Goal: Task Accomplishment & Management: Use online tool/utility

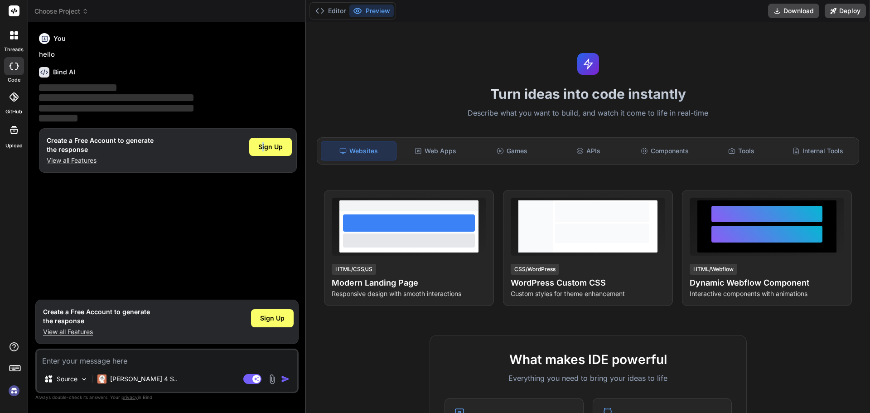
click at [265, 137] on div "Sign Up" at bounding box center [270, 150] width 43 height 29
click at [274, 150] on span "Sign Up" at bounding box center [270, 146] width 24 height 9
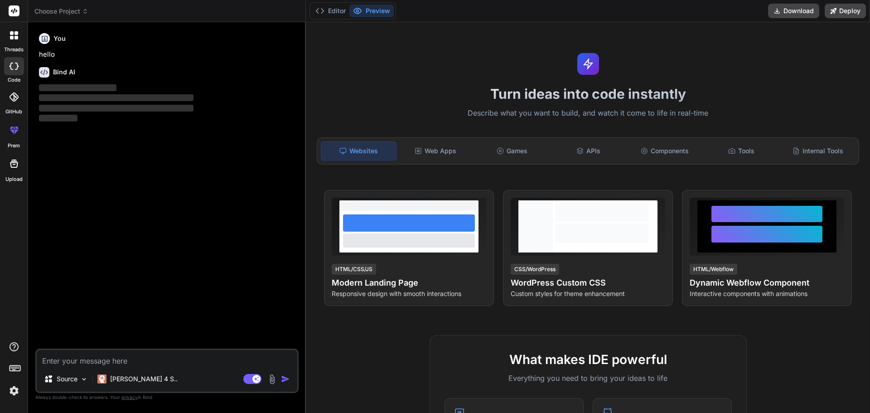
click at [155, 364] on textarea at bounding box center [167, 358] width 260 height 16
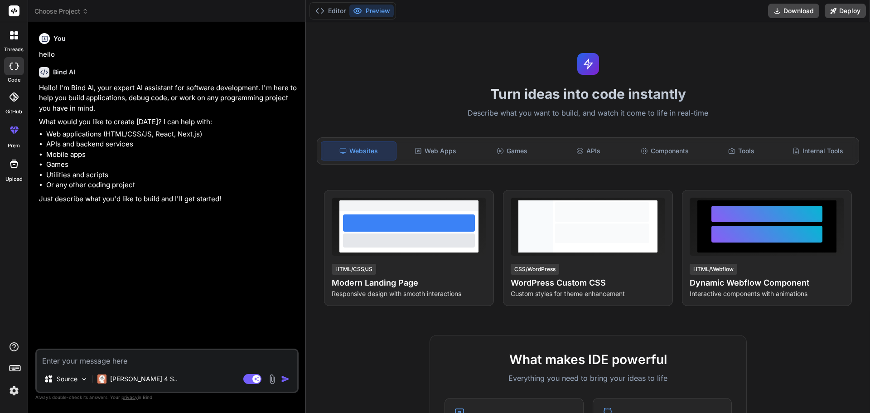
click at [16, 392] on img at bounding box center [13, 390] width 15 height 15
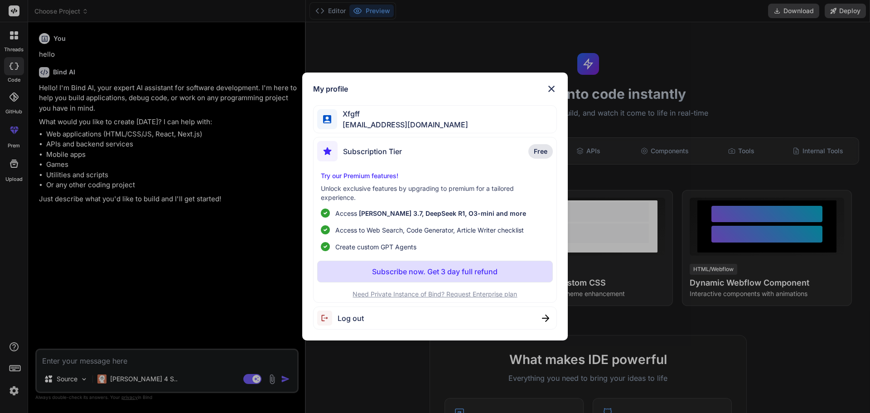
click at [259, 262] on div "My profile Xfgff xfgff0298@gmail.com Subscription Tier Free Try our Premium fea…" at bounding box center [435, 206] width 870 height 413
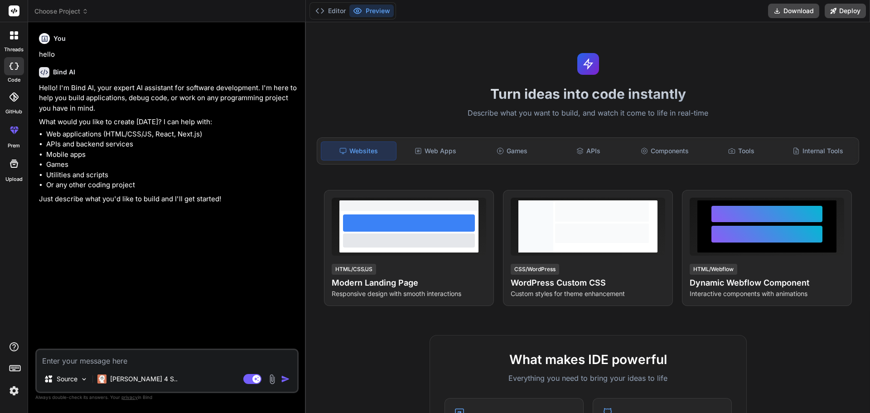
click at [17, 46] on label "threads" at bounding box center [13, 50] width 19 height 8
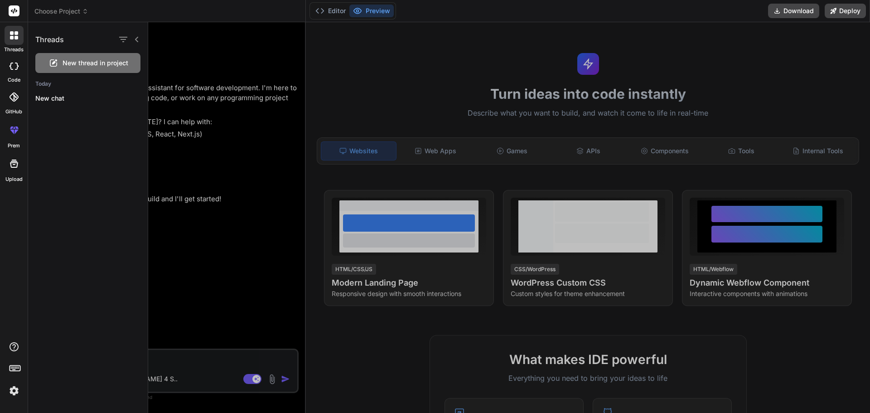
click at [12, 139] on div at bounding box center [14, 130] width 22 height 22
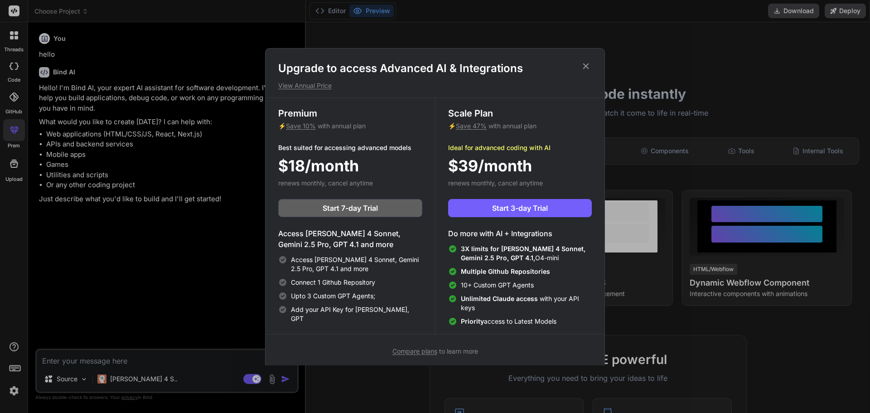
click at [148, 22] on div "Upgrade to access Advanced AI & Integrations View Annual Price Premium ⚡ Save 1…" at bounding box center [435, 206] width 870 height 413
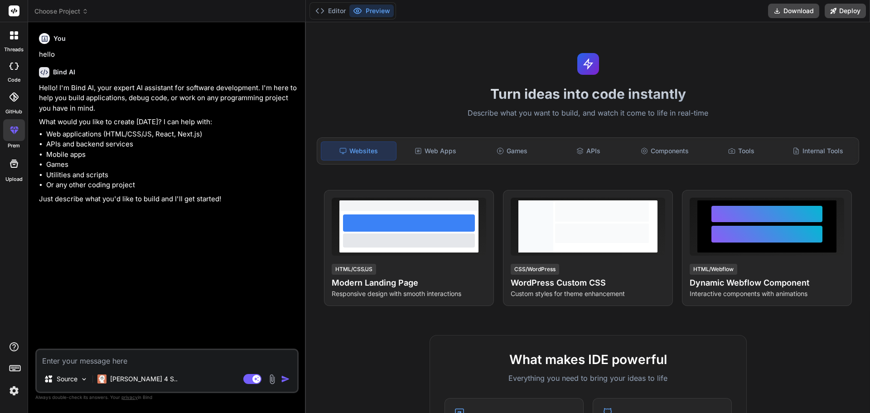
click at [10, 134] on icon at bounding box center [14, 130] width 11 height 11
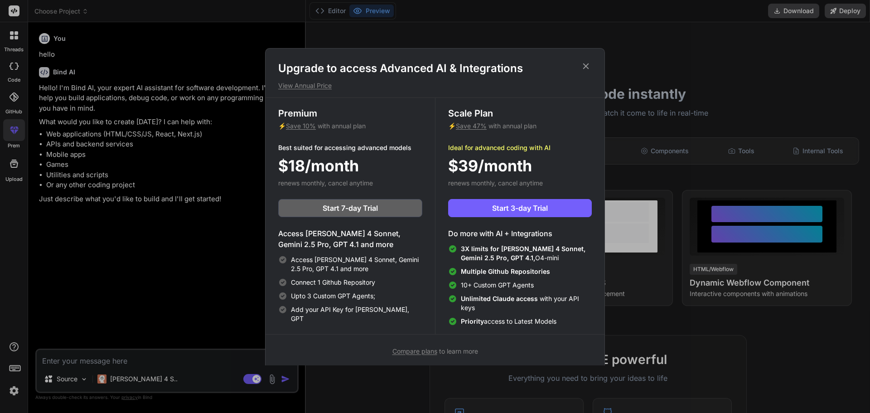
click at [122, 134] on div "Upgrade to access Advanced AI & Integrations View Annual Price Premium ⚡ Save 1…" at bounding box center [435, 206] width 870 height 413
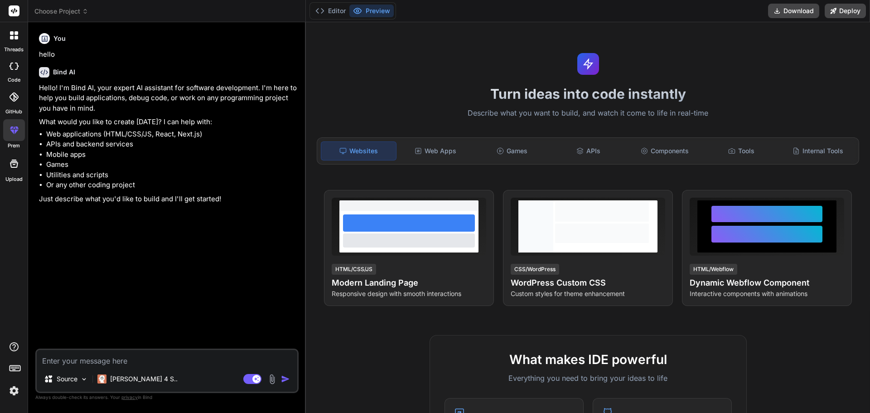
click at [16, 8] on rect at bounding box center [14, 10] width 11 height 11
click at [9, 384] on img at bounding box center [13, 390] width 15 height 15
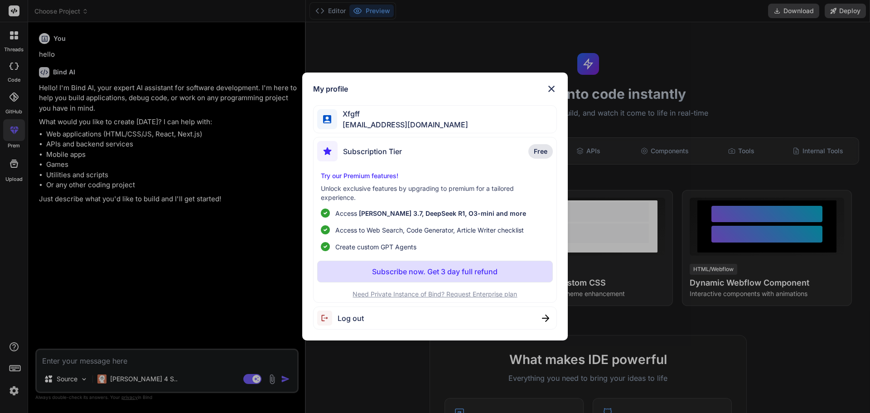
click at [235, 237] on div "My profile Xfgff xfgff0298@gmail.com Subscription Tier Free Try our Premium fea…" at bounding box center [435, 206] width 870 height 413
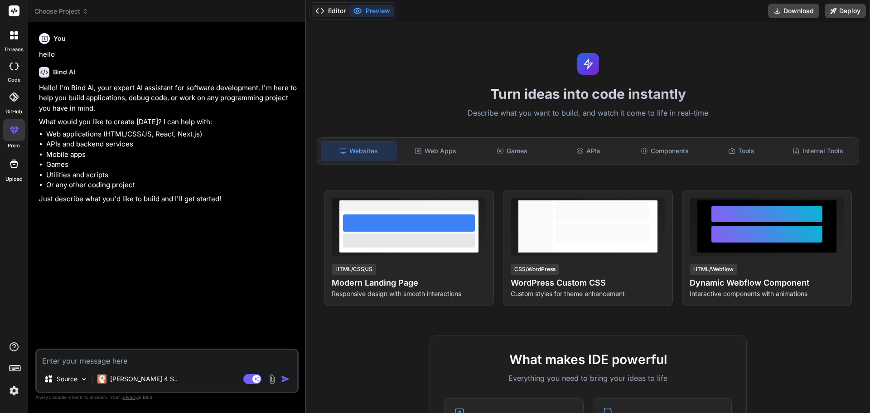
click at [339, 10] on button "Editor" at bounding box center [331, 11] width 38 height 13
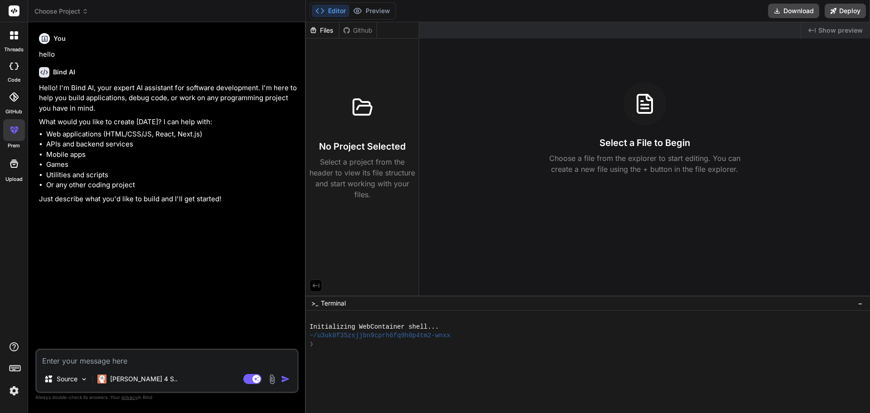
click at [5, 364] on div at bounding box center [14, 369] width 28 height 57
click at [10, 365] on icon at bounding box center [15, 367] width 13 height 13
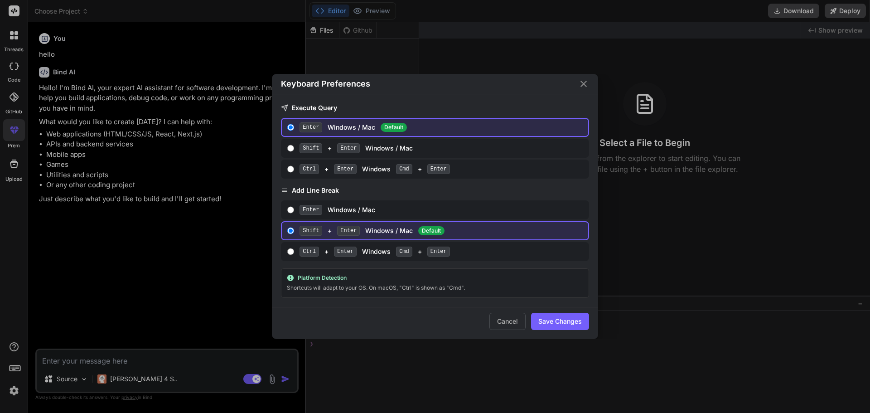
click at [115, 264] on div "Keyboard Preferences Execute Query Enter Windows / Mac Default Shift + Enter Wi…" at bounding box center [435, 206] width 870 height 413
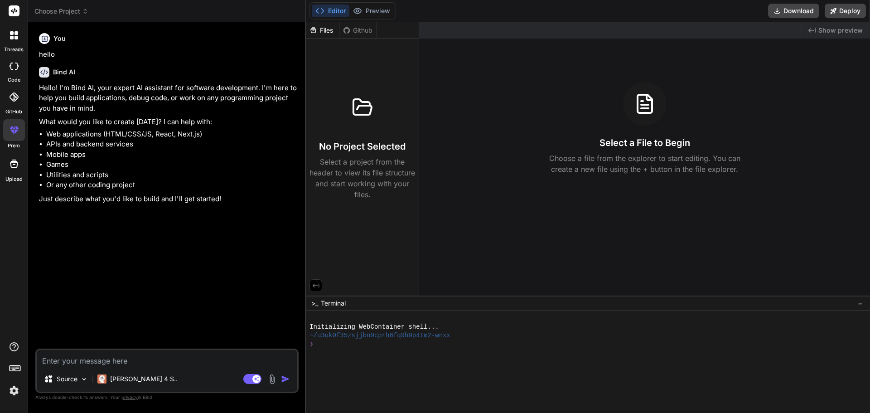
click at [14, 175] on div "Upload" at bounding box center [14, 166] width 28 height 34
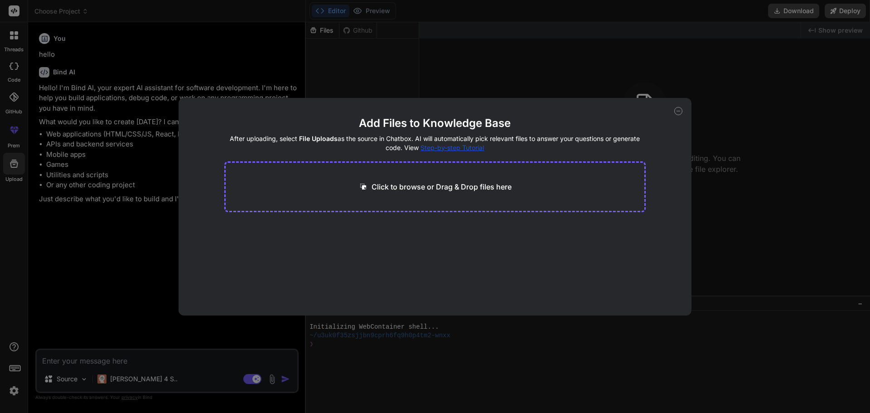
click at [14, 150] on div "Add Files to Knowledge Base After uploading, select File Uploads as the source …" at bounding box center [435, 206] width 870 height 413
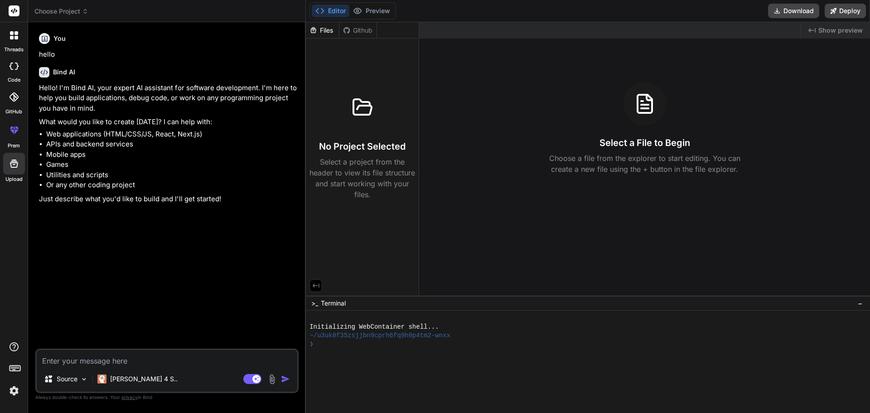
click at [14, 133] on icon at bounding box center [14, 130] width 11 height 11
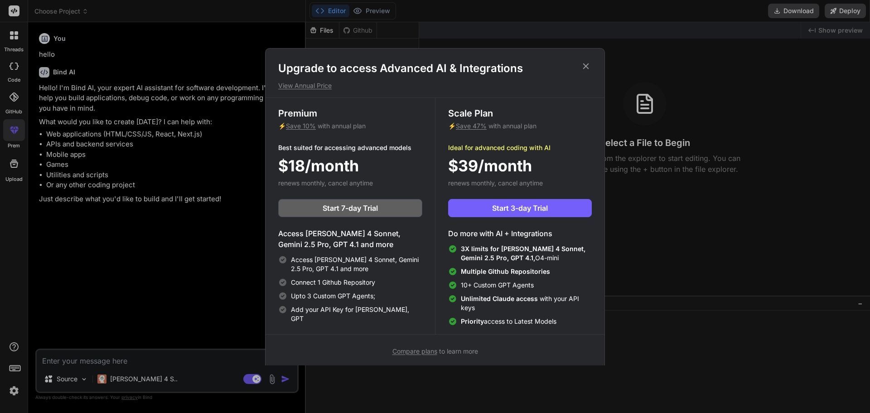
click at [153, 168] on div "Upgrade to access Advanced AI & Integrations View Annual Price Premium ⚡ Save 1…" at bounding box center [435, 206] width 870 height 413
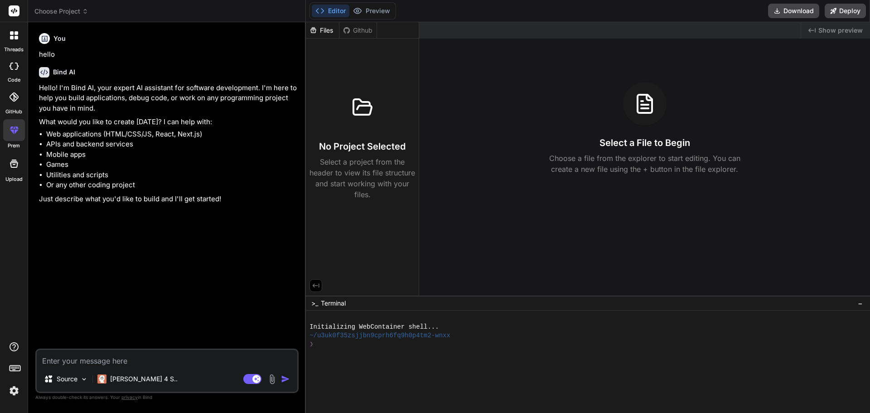
click at [363, 26] on div "Github" at bounding box center [357, 30] width 37 height 9
click at [329, 26] on div "Files" at bounding box center [322, 30] width 33 height 9
click at [171, 361] on textarea at bounding box center [167, 358] width 260 height 16
click at [143, 381] on p "Claude 4 S.." at bounding box center [144, 378] width 68 height 9
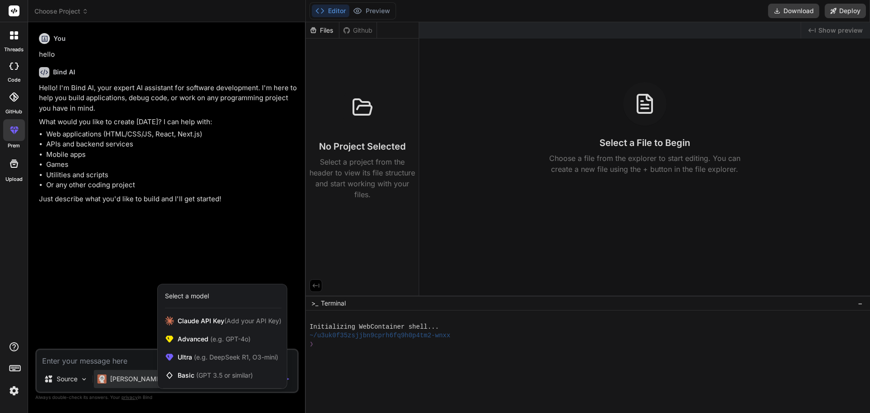
click at [142, 380] on div at bounding box center [435, 206] width 870 height 413
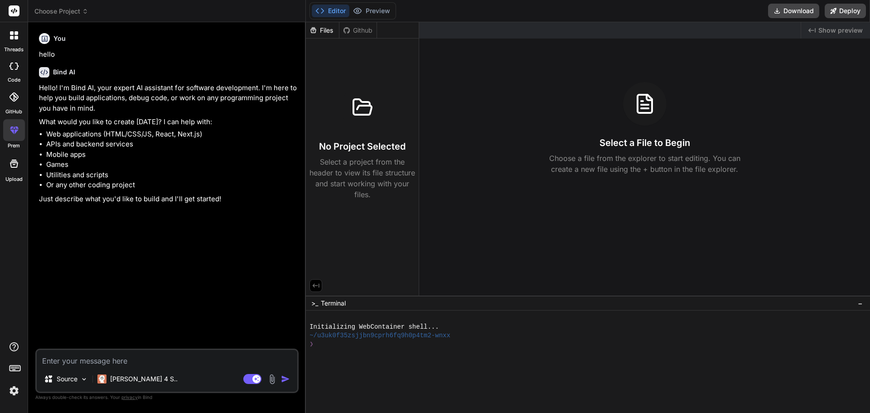
click at [178, 360] on textarea at bounding box center [167, 358] width 260 height 16
click at [269, 379] on img at bounding box center [272, 379] width 10 height 10
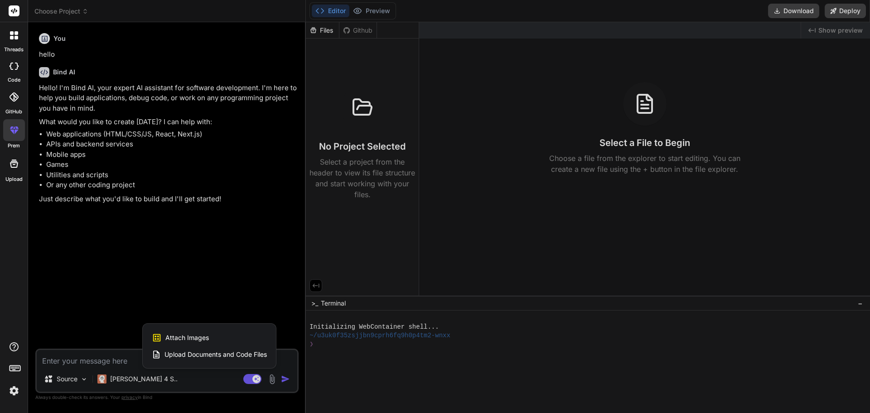
click at [237, 353] on span "Upload Documents and Code Files" at bounding box center [215, 354] width 102 height 9
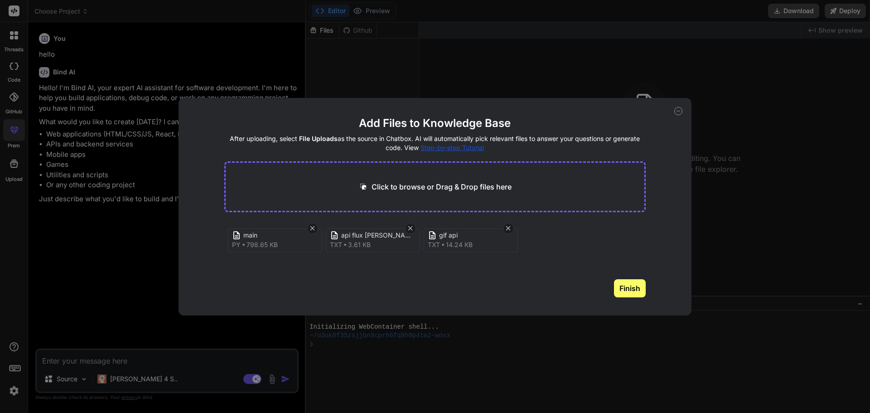
click at [639, 284] on button "Finish" at bounding box center [630, 288] width 32 height 18
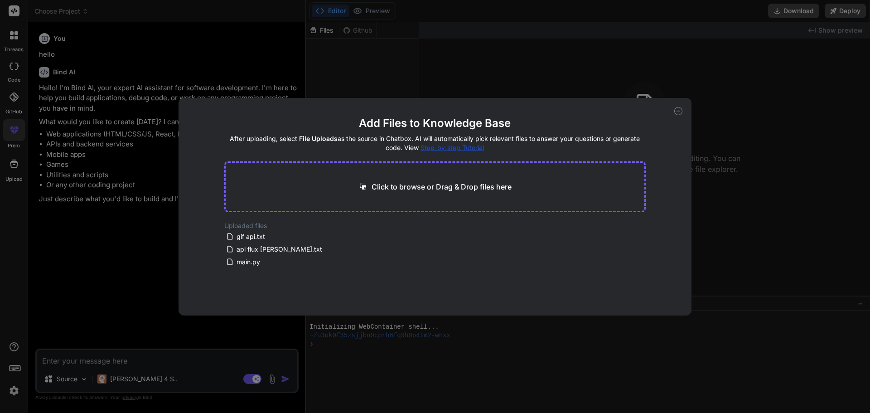
click at [674, 112] on icon at bounding box center [678, 111] width 8 height 8
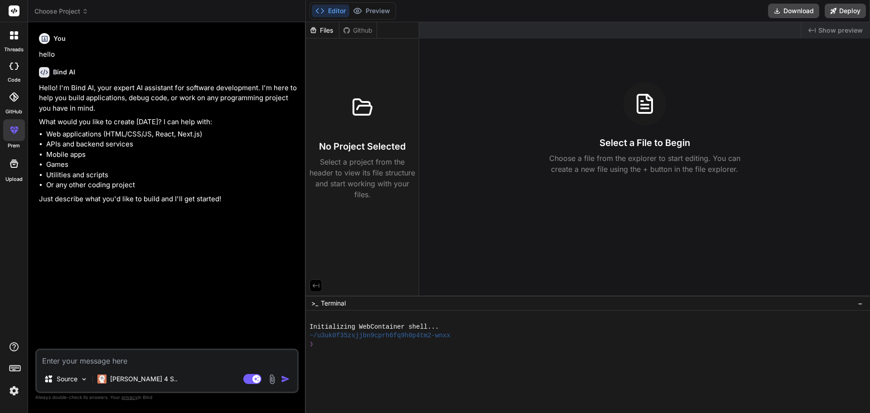
click at [362, 39] on div "No Project Selected Select a project from the header to view its file structure…" at bounding box center [362, 121] width 113 height 165
click at [337, 34] on div "Files" at bounding box center [322, 30] width 33 height 9
click at [333, 33] on div "Files" at bounding box center [322, 30] width 33 height 9
click at [13, 174] on div at bounding box center [14, 164] width 22 height 22
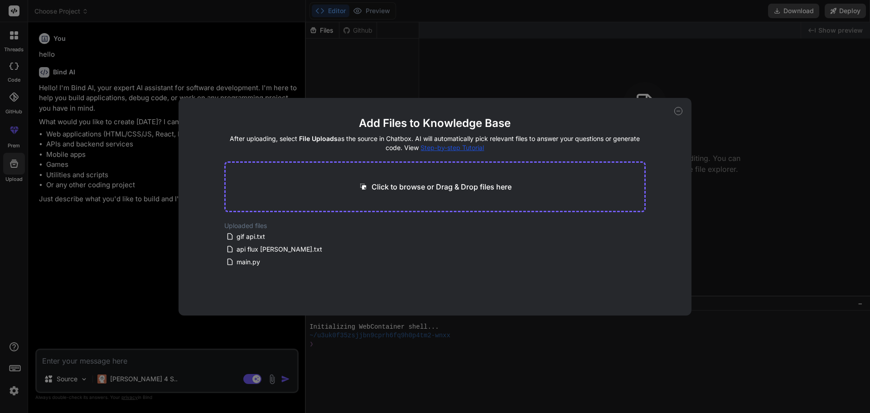
click at [677, 111] on icon at bounding box center [678, 111] width 8 height 8
type textarea "x"
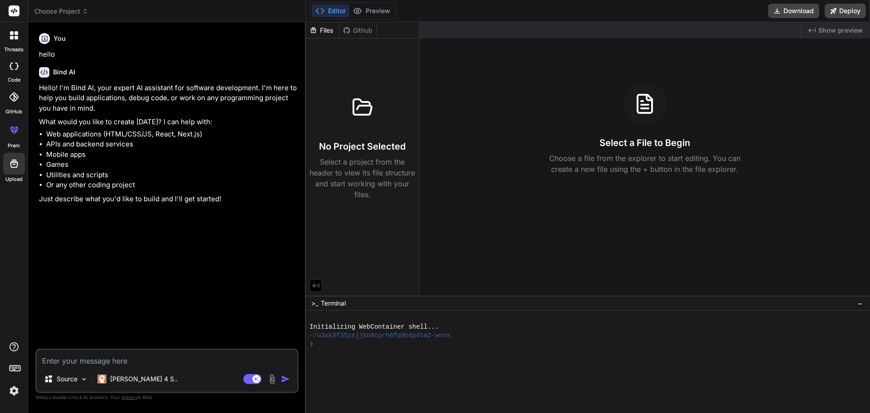
paste textarea "привет, я прикрепил свой код бота, его переписывать не нужно, его не нужно пере…"
type textarea "привет, я прикрепил свой код бота, его переписывать не нужно, его не нужно пере…"
type textarea "x"
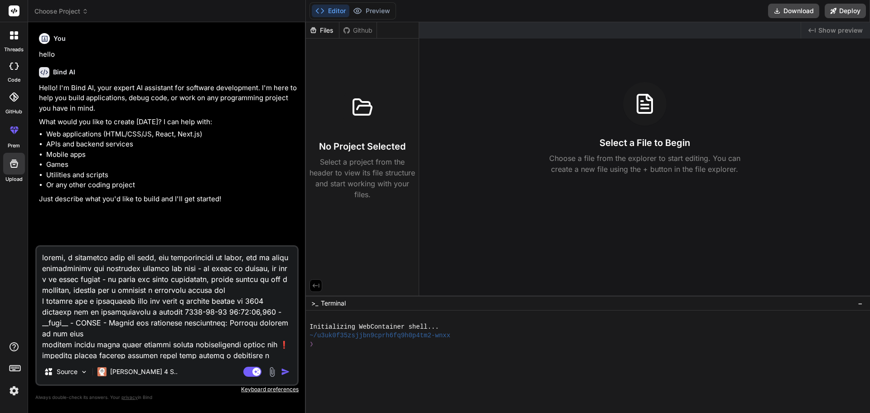
scroll to position [2067, 0]
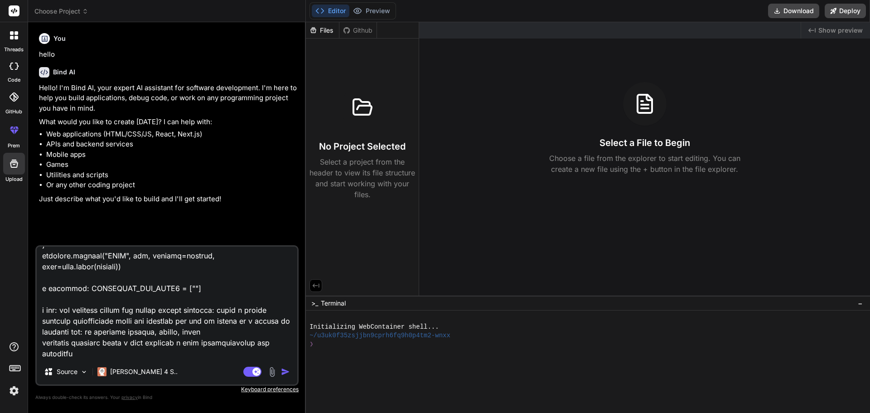
type textarea "привет, я прикрепил свой код бота, его переписывать не нужно, его не нужно пере…"
click at [287, 371] on img "button" at bounding box center [285, 371] width 9 height 9
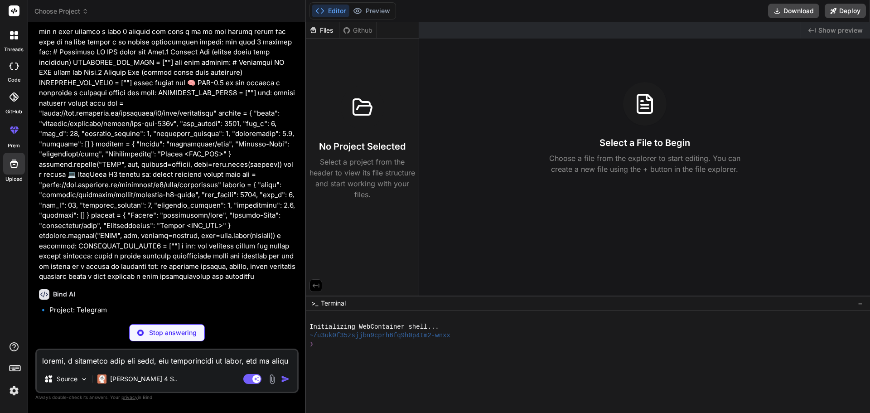
scroll to position [899, 0]
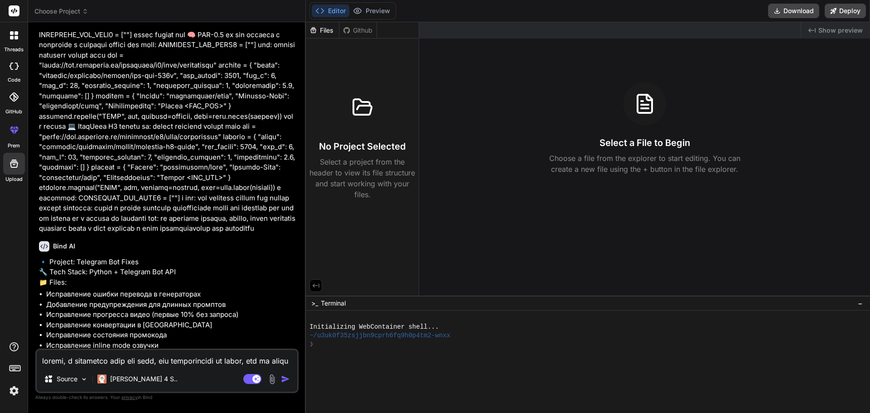
type textarea "x"
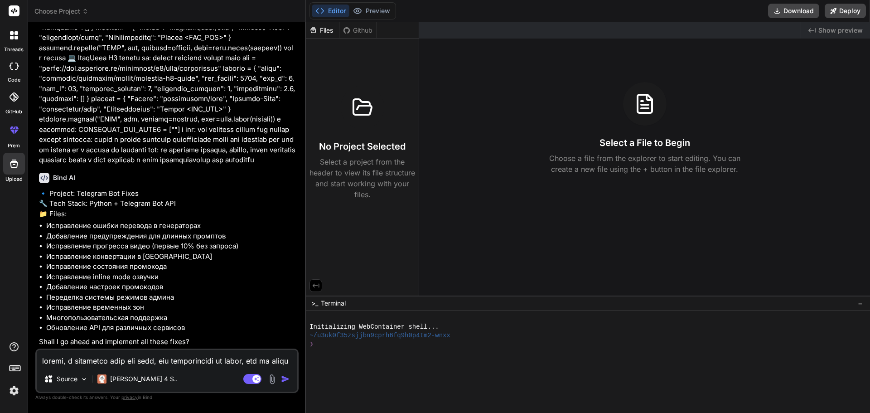
scroll to position [1039, 0]
click at [169, 354] on textarea at bounding box center [167, 358] width 260 height 16
type textarea "l"
type textarea "x"
type textarea "lf"
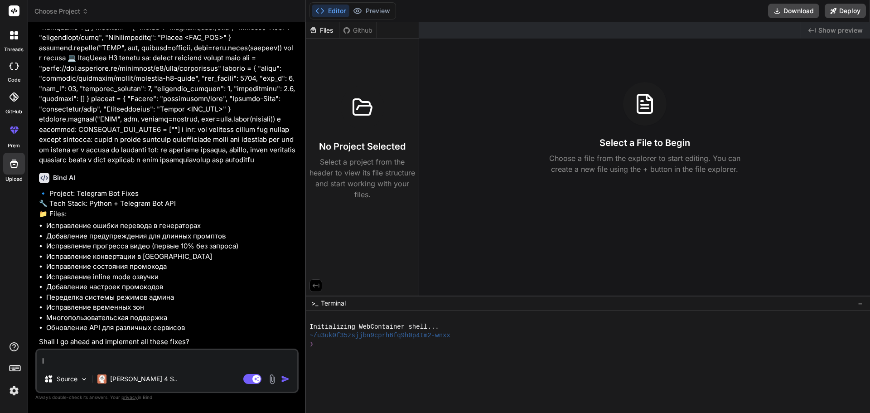
type textarea "x"
type textarea "l"
type textarea "x"
type textarea "l"
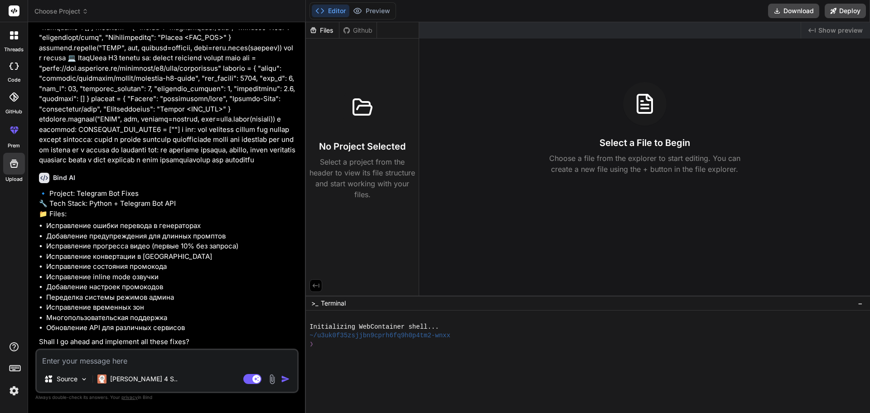
type textarea "x"
type textarea "lf"
type textarea "x"
type textarea "l"
type textarea "x"
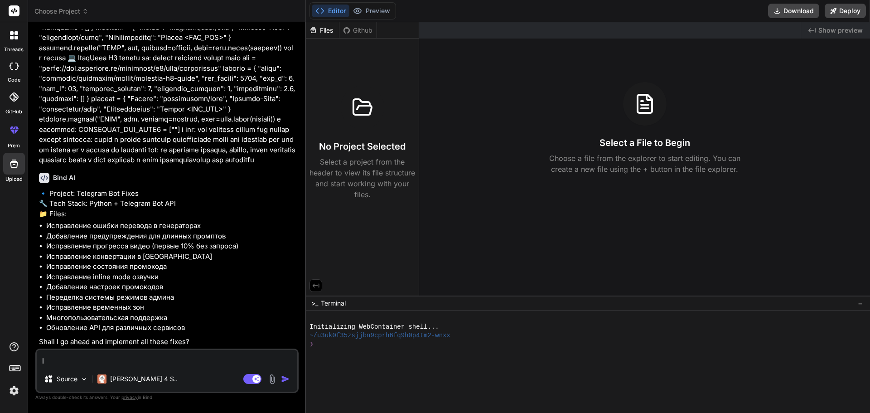
type textarea "x"
type textarea "д"
type textarea "x"
type textarea "да"
type textarea "x"
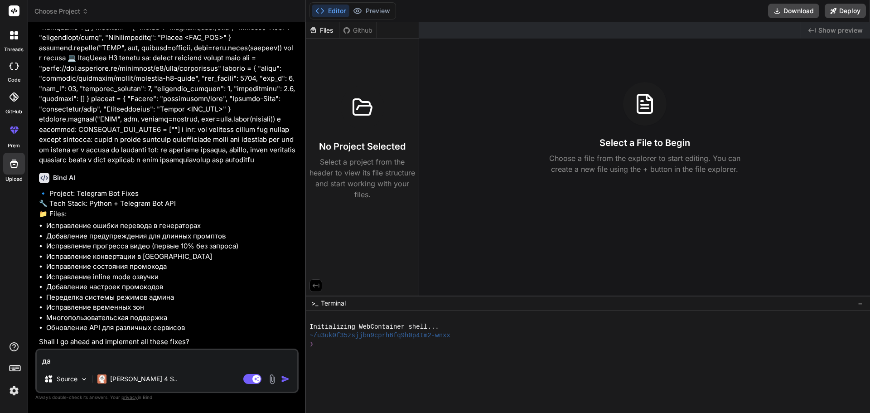
type textarea "да"
drag, startPoint x: 201, startPoint y: 340, endPoint x: 29, endPoint y: 336, distance: 171.7
click at [29, 336] on div "Bind AI Web Search Created with Pixso. Code Generator You hello Bind AI Hello! …" at bounding box center [167, 217] width 278 height 390
copy p "Shall I go ahead and implement all these fixes?"
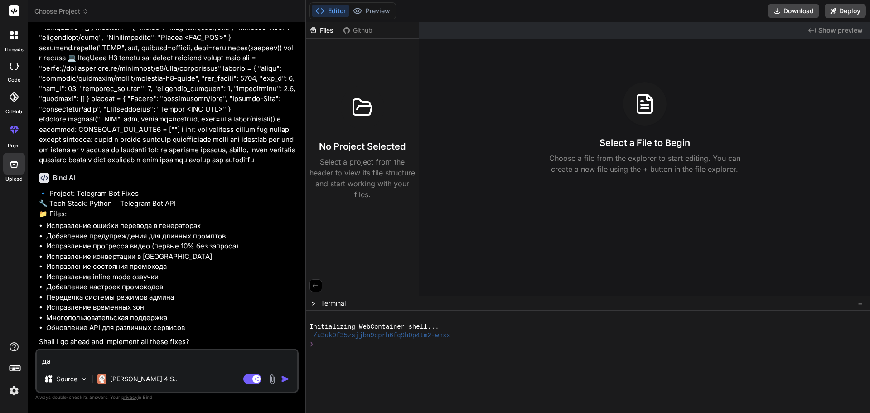
click at [181, 357] on textarea "да" at bounding box center [167, 358] width 260 height 16
type textarea "x"
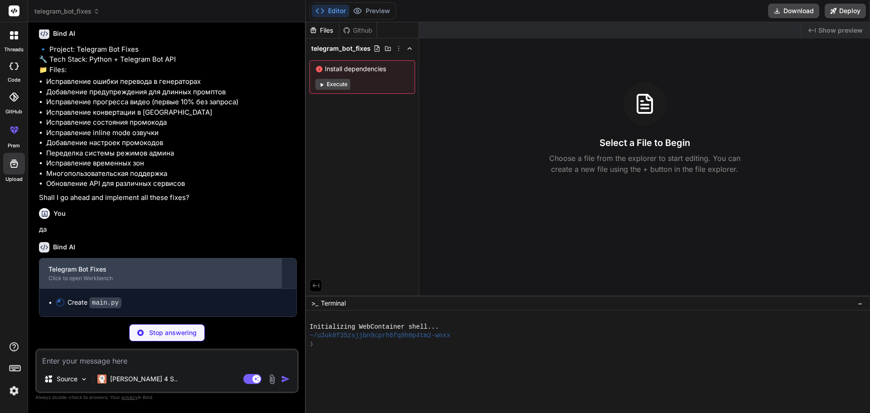
scroll to position [1183, 0]
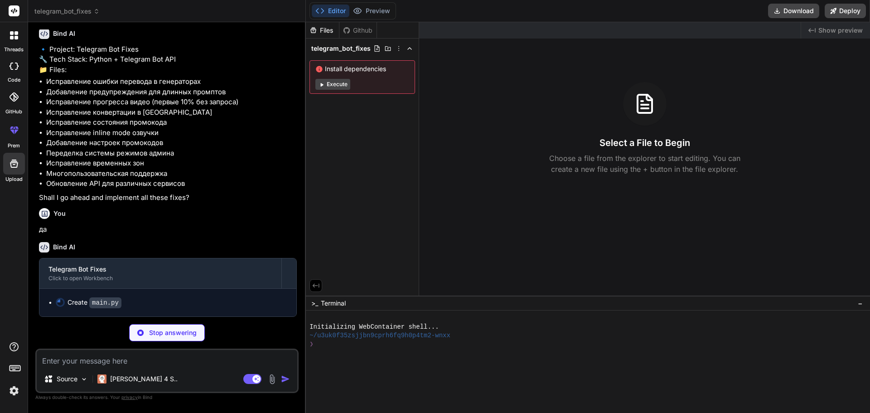
click at [105, 301] on code "main.py" at bounding box center [105, 302] width 32 height 11
click at [61, 301] on icon at bounding box center [59, 301] width 4 height 4
click at [56, 301] on li "Create main.py" at bounding box center [172, 303] width 232 height 10
click at [357, 49] on span "telegram_bot_fixes" at bounding box center [340, 48] width 59 height 9
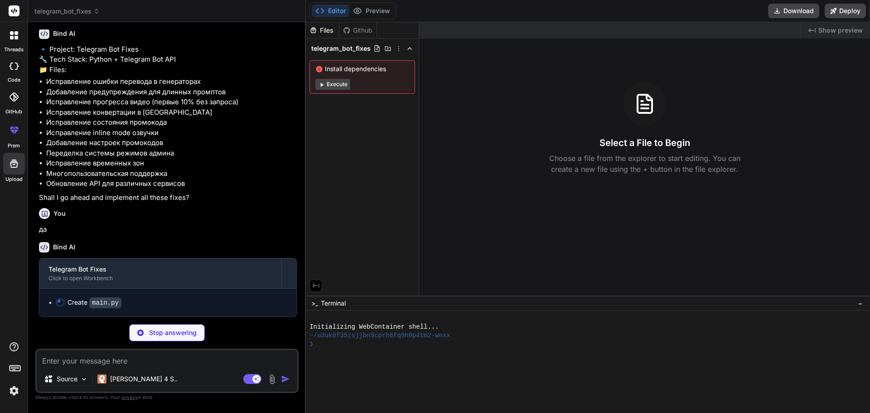
click at [415, 52] on div "telegram_bot_fixes Install dependencies Execute" at bounding box center [362, 68] width 113 height 59
click at [352, 46] on span "telegram_bot_fixes" at bounding box center [340, 48] width 59 height 9
click at [109, 299] on code "main.py" at bounding box center [105, 302] width 32 height 11
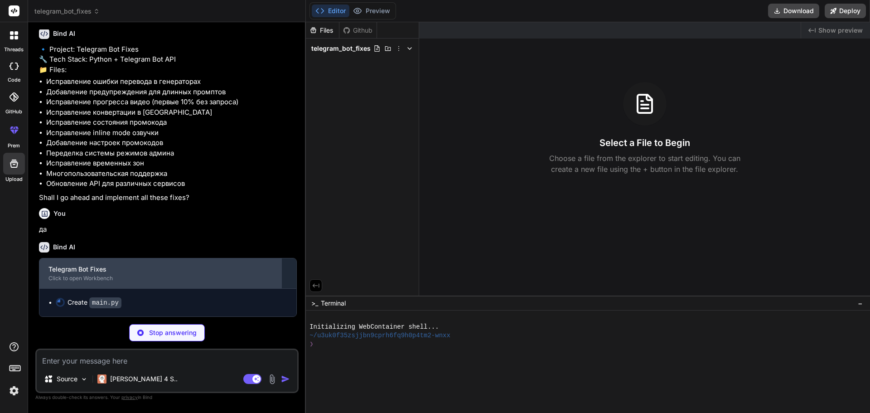
click at [212, 273] on div "Telegram Bot Fixes" at bounding box center [160, 269] width 224 height 9
click at [233, 272] on div "Telegram Bot Fixes" at bounding box center [160, 269] width 224 height 9
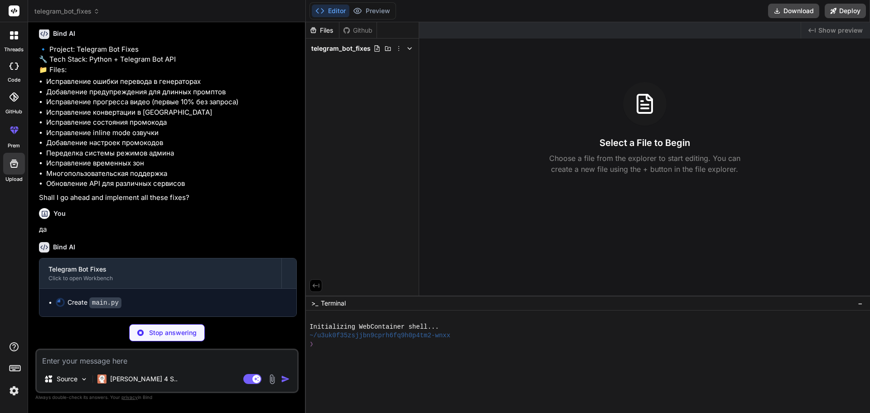
click at [357, 47] on span "telegram_bot_fixes" at bounding box center [340, 48] width 59 height 9
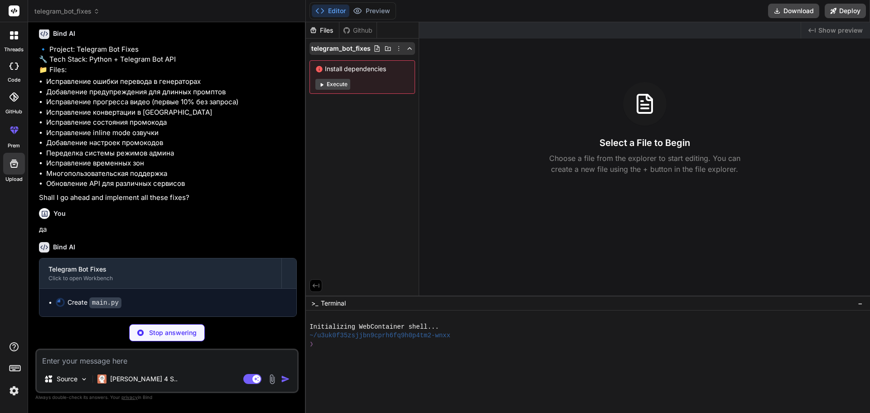
click at [406, 49] on icon at bounding box center [409, 48] width 7 height 7
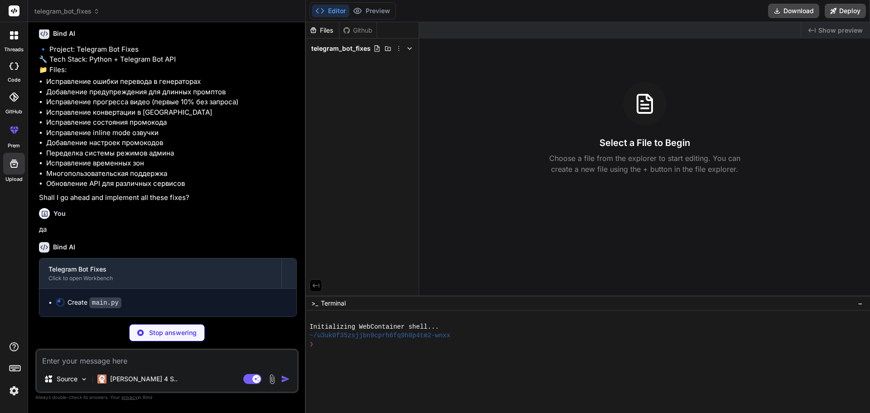
click at [406, 49] on icon at bounding box center [409, 48] width 7 height 7
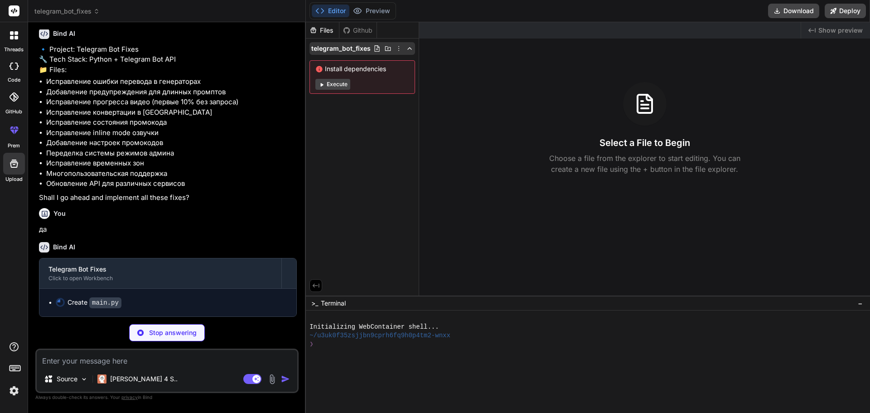
click at [401, 50] on icon at bounding box center [398, 48] width 7 height 7
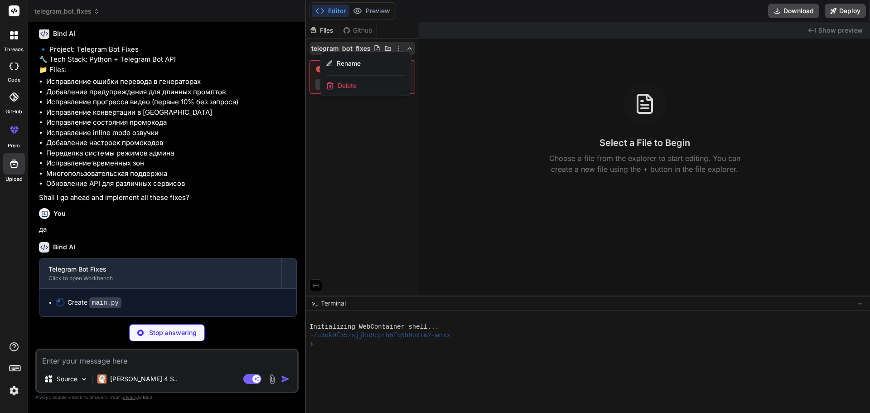
click at [400, 50] on div at bounding box center [588, 217] width 564 height 391
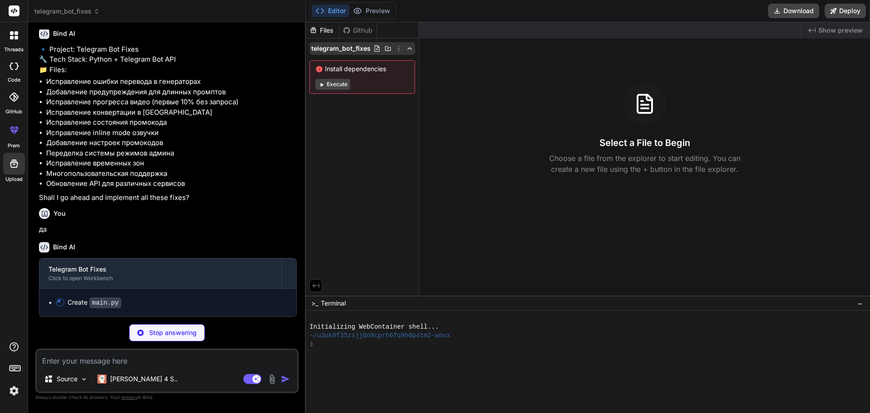
click at [392, 47] on div at bounding box center [393, 48] width 40 height 7
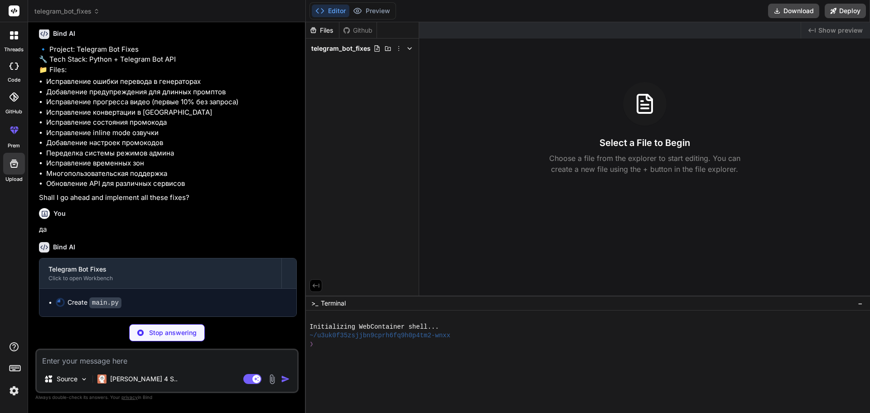
click at [370, 90] on div "Files Github telegram_bot_fixes" at bounding box center [362, 158] width 113 height 273
click at [378, 7] on button "Preview" at bounding box center [371, 11] width 44 height 13
click at [338, 8] on button "Editor" at bounding box center [331, 11] width 38 height 13
click at [335, 47] on span "telegram_bot_fixes" at bounding box center [340, 48] width 59 height 9
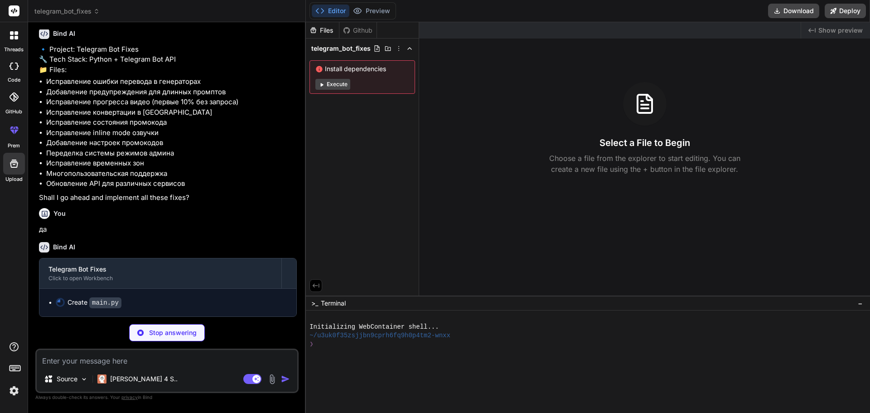
click at [335, 47] on span "telegram_bot_fixes" at bounding box center [340, 48] width 59 height 9
click at [335, 48] on span "telegram_bot_fixes" at bounding box center [340, 48] width 59 height 9
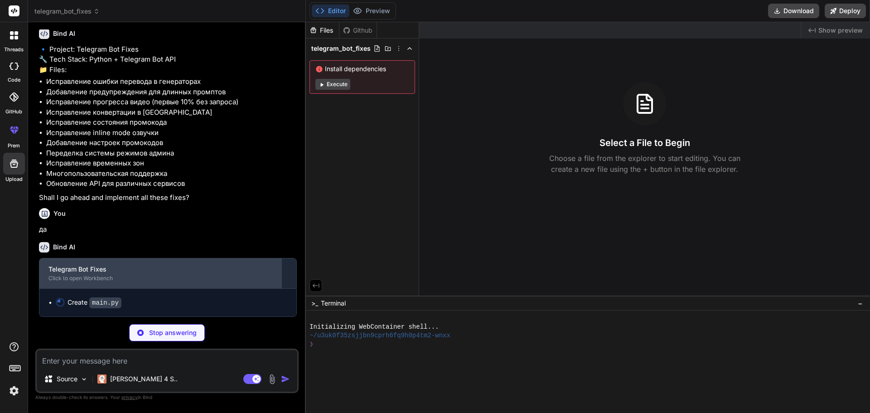
click at [77, 268] on div "Telegram Bot Fixes" at bounding box center [160, 269] width 224 height 9
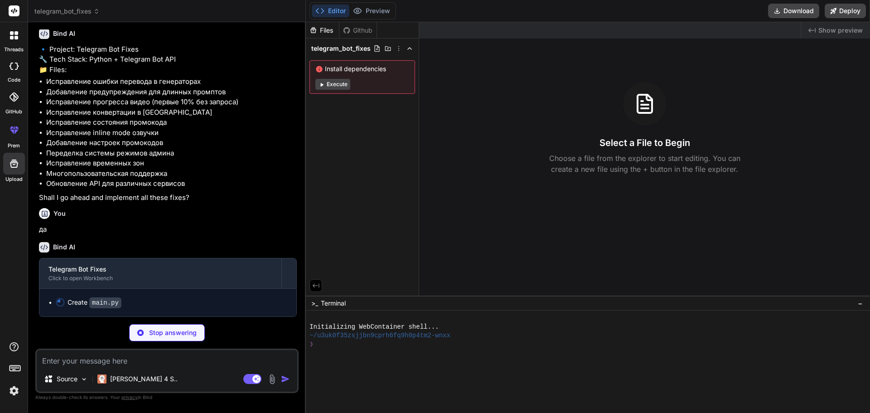
click at [96, 294] on div "Create main.py" at bounding box center [167, 303] width 257 height 28
drag, startPoint x: 96, startPoint y: 298, endPoint x: 77, endPoint y: 301, distance: 18.4
click at [92, 299] on code "main.py" at bounding box center [105, 302] width 32 height 11
click at [58, 301] on icon at bounding box center [60, 302] width 10 height 10
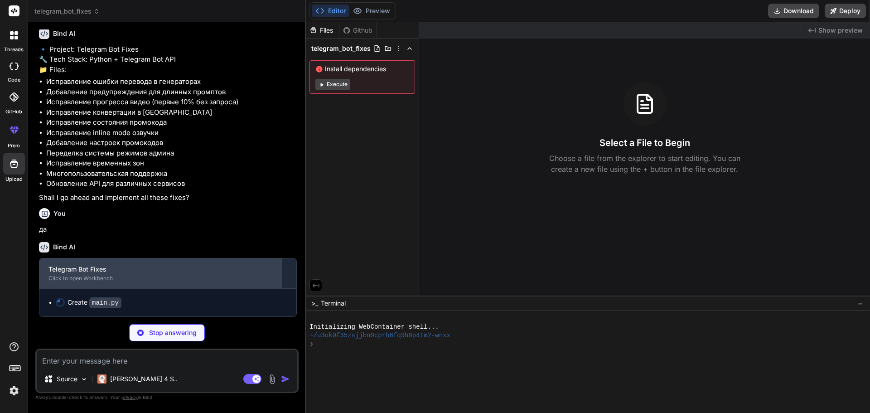
click at [259, 269] on div "Telegram Bot Fixes" at bounding box center [160, 269] width 224 height 9
click at [279, 268] on div "Telegram Bot Fixes Click to open Workbench" at bounding box center [160, 273] width 242 height 30
click at [281, 267] on div "Telegram Bot Fixes Click to open Workbench" at bounding box center [160, 273] width 242 height 30
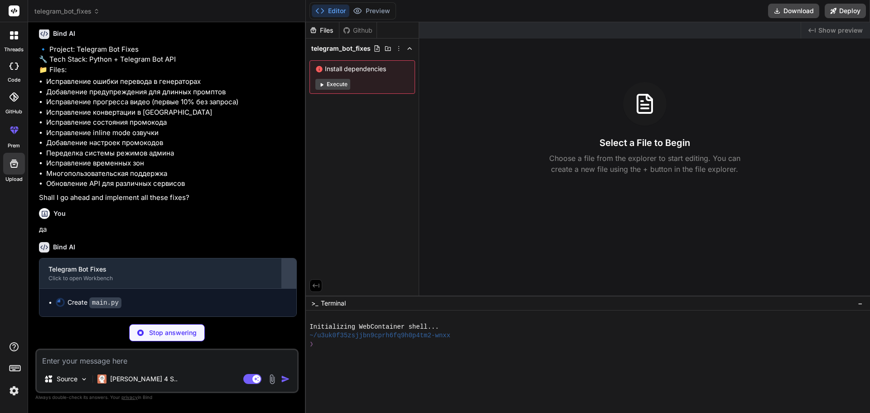
click at [282, 267] on div at bounding box center [289, 273] width 14 height 14
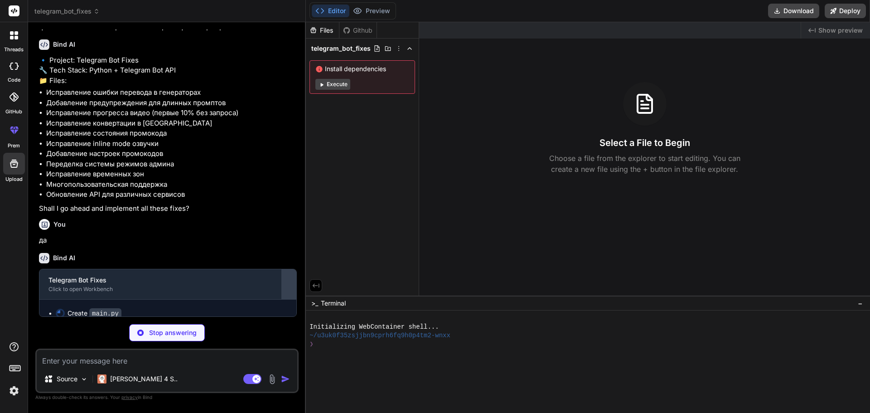
click at [283, 267] on div "Bind AI Telegram Bot Fixes Click to open Workbench Create main.py" at bounding box center [168, 282] width 258 height 72
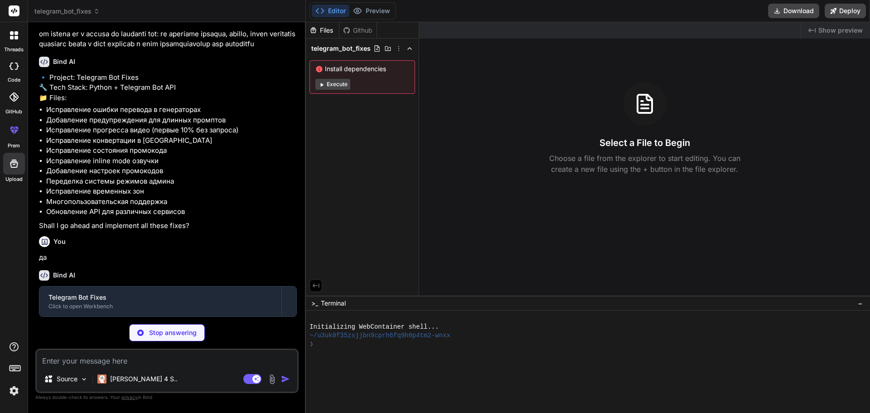
drag, startPoint x: 294, startPoint y: 304, endPoint x: 273, endPoint y: 241, distance: 67.3
click at [273, 241] on div "You hello Bind AI Hello! I'm Bind AI, your expert AI assistant for software dev…" at bounding box center [167, 172] width 261 height 287
click at [315, 285] on icon at bounding box center [316, 286] width 7 height 4
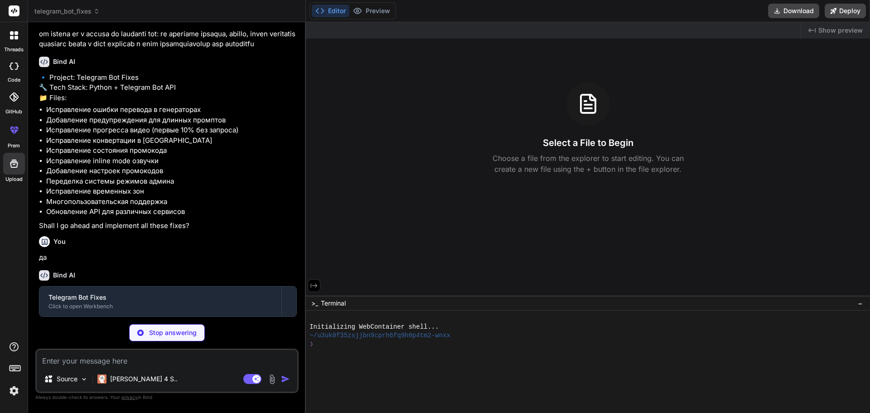
click at [315, 285] on icon at bounding box center [314, 286] width 7 height 4
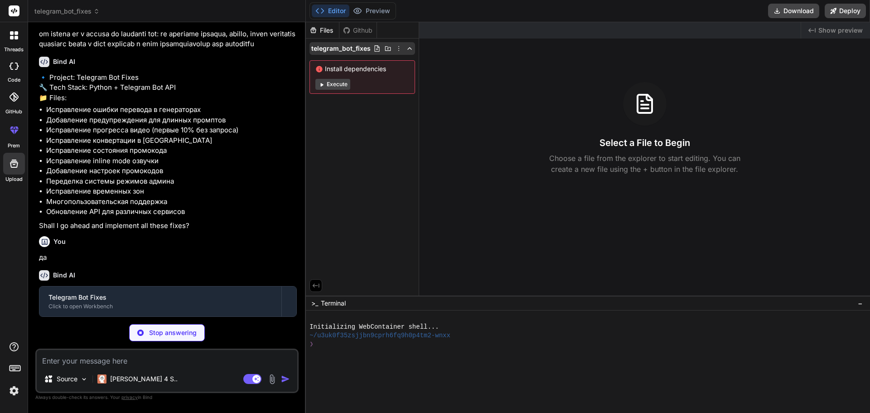
click at [405, 46] on div at bounding box center [393, 48] width 40 height 7
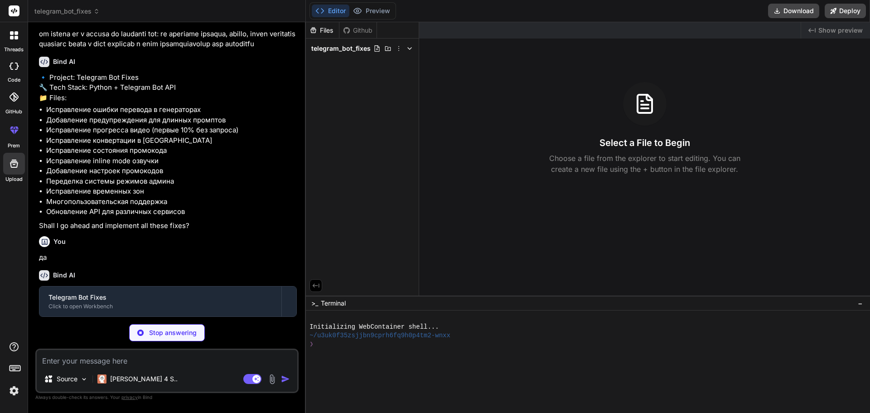
click at [405, 46] on div at bounding box center [393, 48] width 40 height 7
click at [778, 7] on icon at bounding box center [776, 10] width 7 height 7
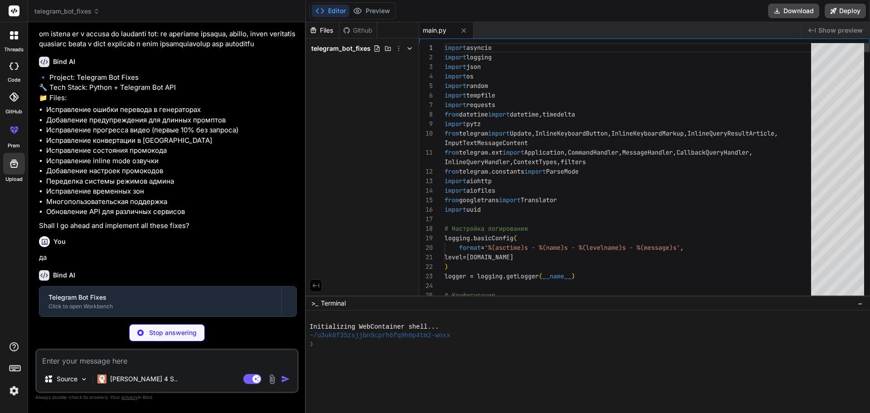
scroll to position [1123, 0]
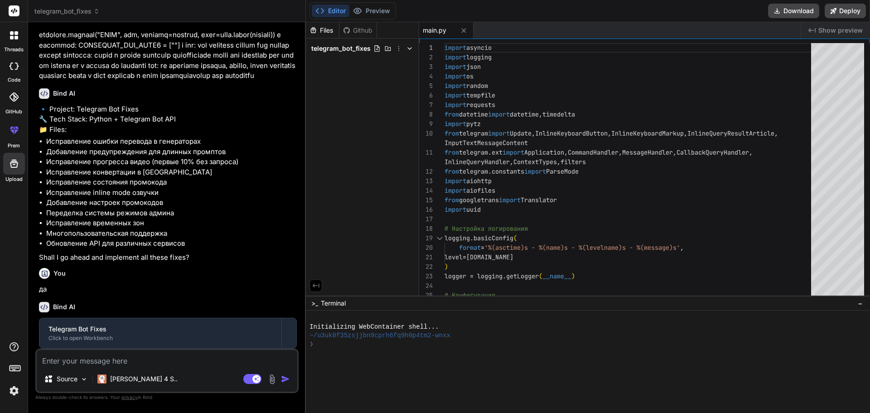
type textarea "x"
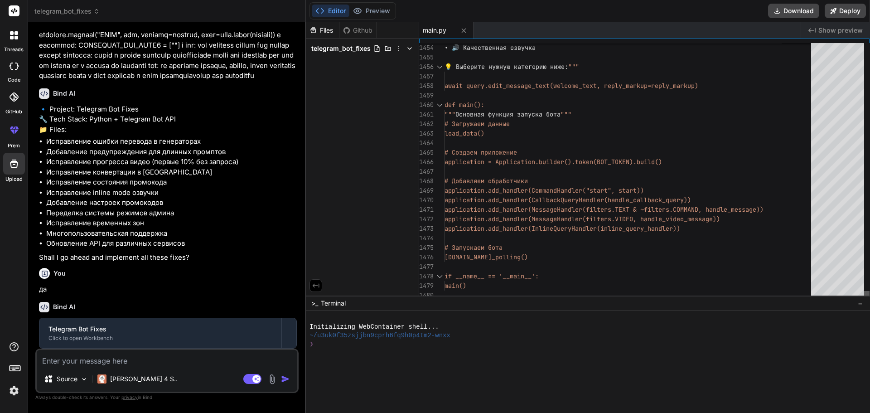
click at [866, 300] on div at bounding box center [866, 295] width 5 height 9
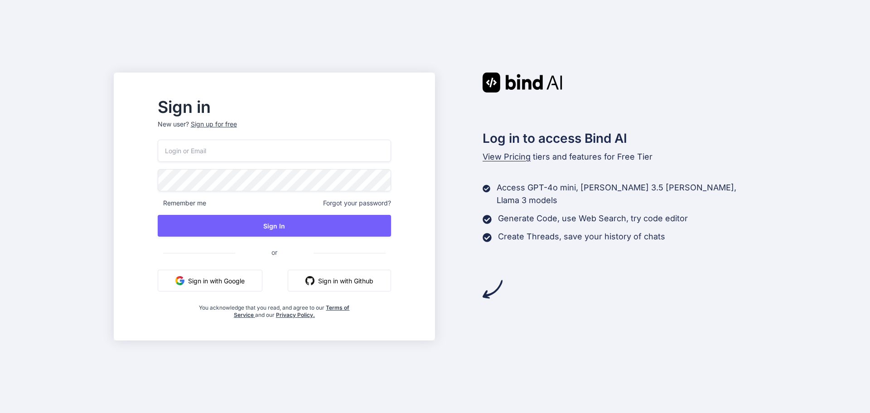
click at [250, 288] on button "Sign in with Google" at bounding box center [210, 281] width 105 height 22
click at [260, 285] on button "Sign in with Google" at bounding box center [210, 281] width 105 height 22
